Goal: Check status: Check status

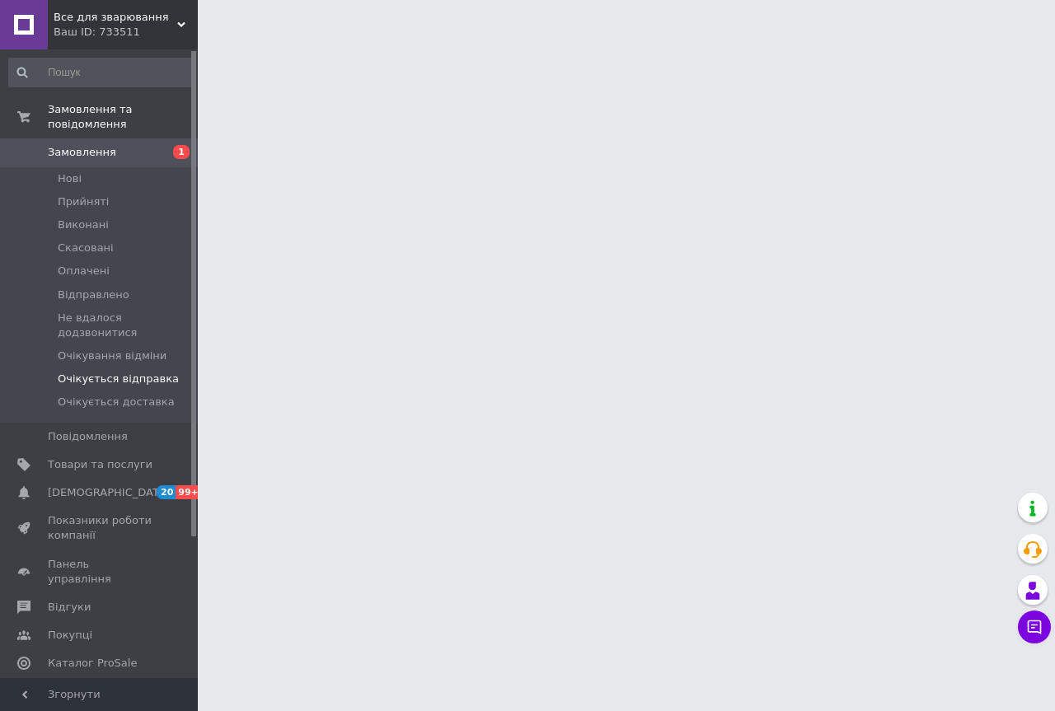
click at [124, 372] on span "Очікується відправка" at bounding box center [118, 379] width 121 height 15
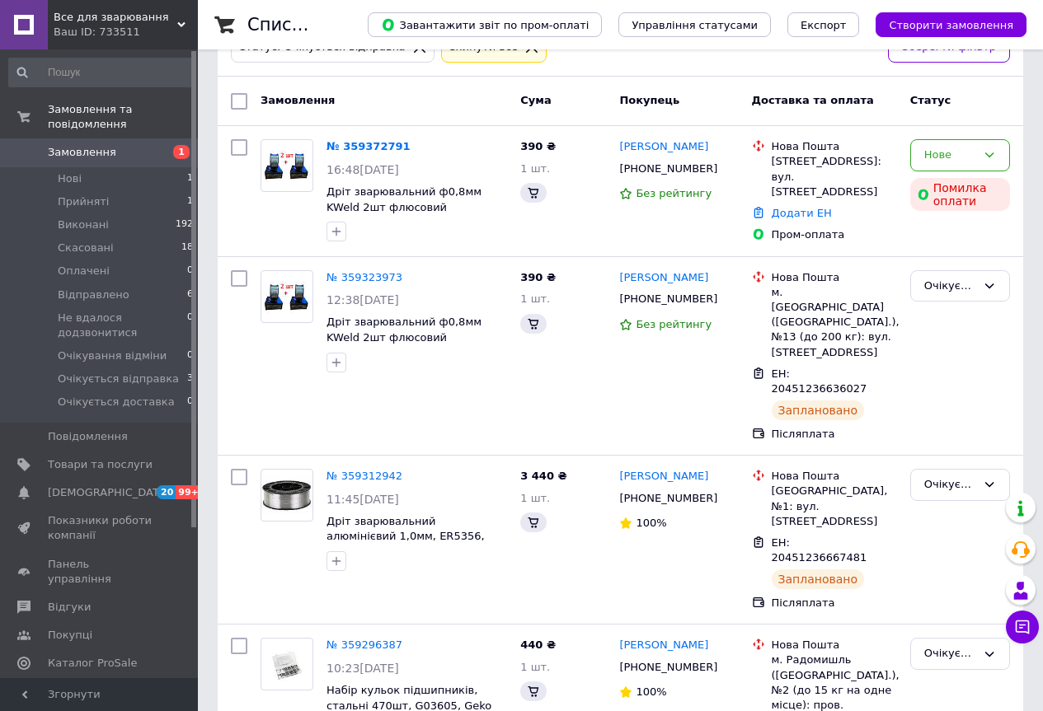
scroll to position [165, 0]
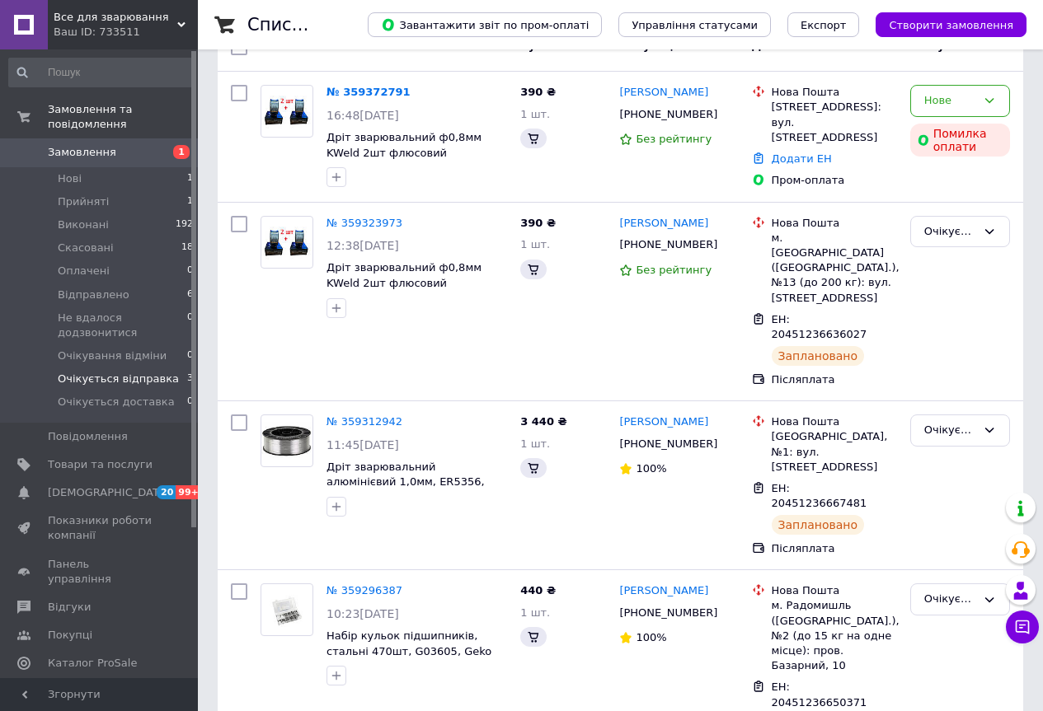
click at [166, 368] on li "Очікується відправка 3" at bounding box center [101, 379] width 203 height 23
click at [145, 167] on li "Нові 1" at bounding box center [101, 178] width 203 height 23
click at [146, 190] on li "Прийняті 1" at bounding box center [101, 201] width 203 height 23
click at [82, 194] on span "Прийняті" at bounding box center [83, 201] width 51 height 15
click at [154, 167] on li "Нові 1" at bounding box center [101, 178] width 203 height 23
